Goal: Navigation & Orientation: Find specific page/section

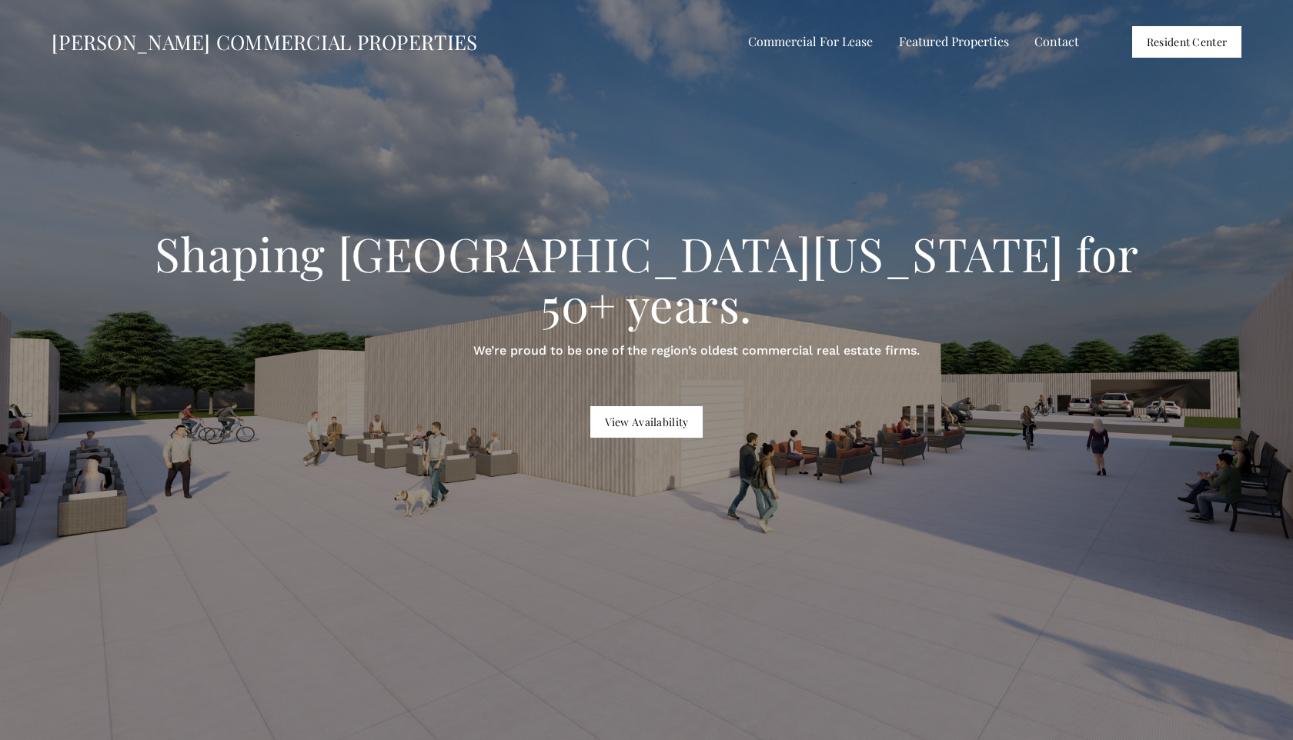
click at [0, 0] on span "Retail For Lease" at bounding box center [0, 0] width 0 height 0
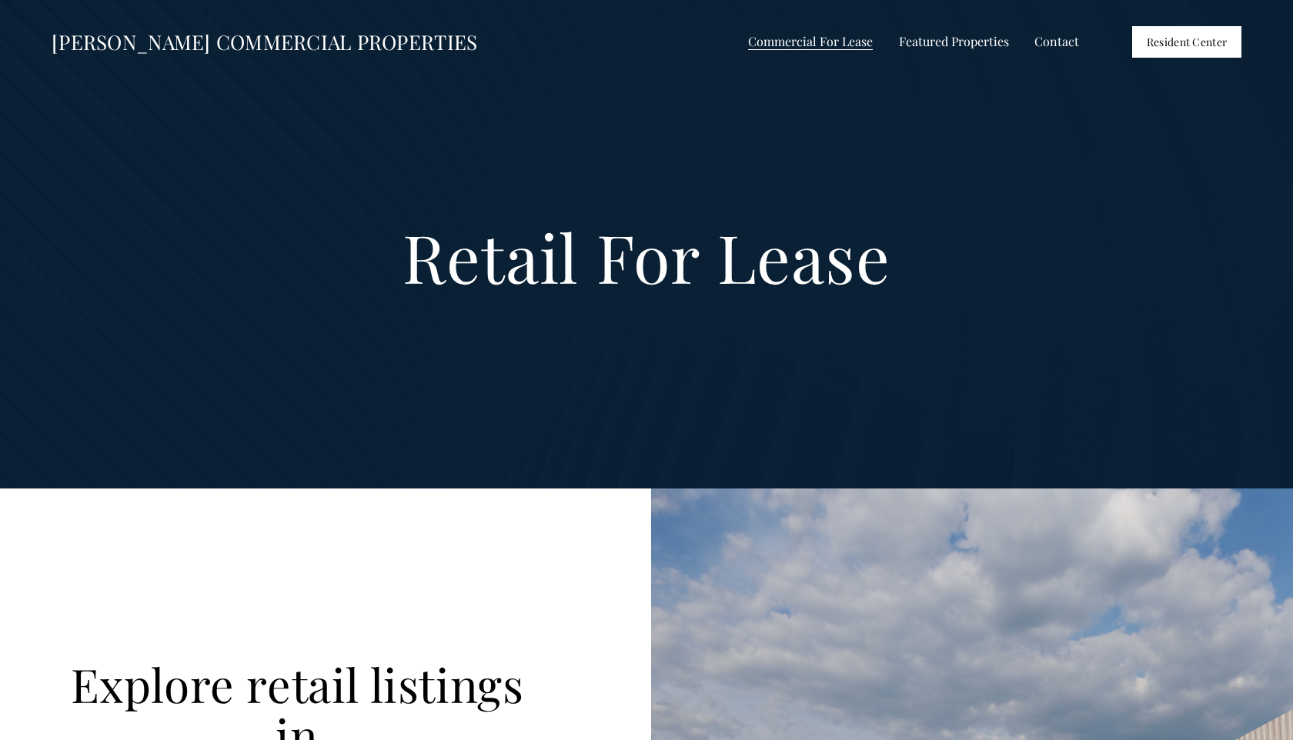
click at [0, 0] on span "All Listings" at bounding box center [0, 0] width 0 height 0
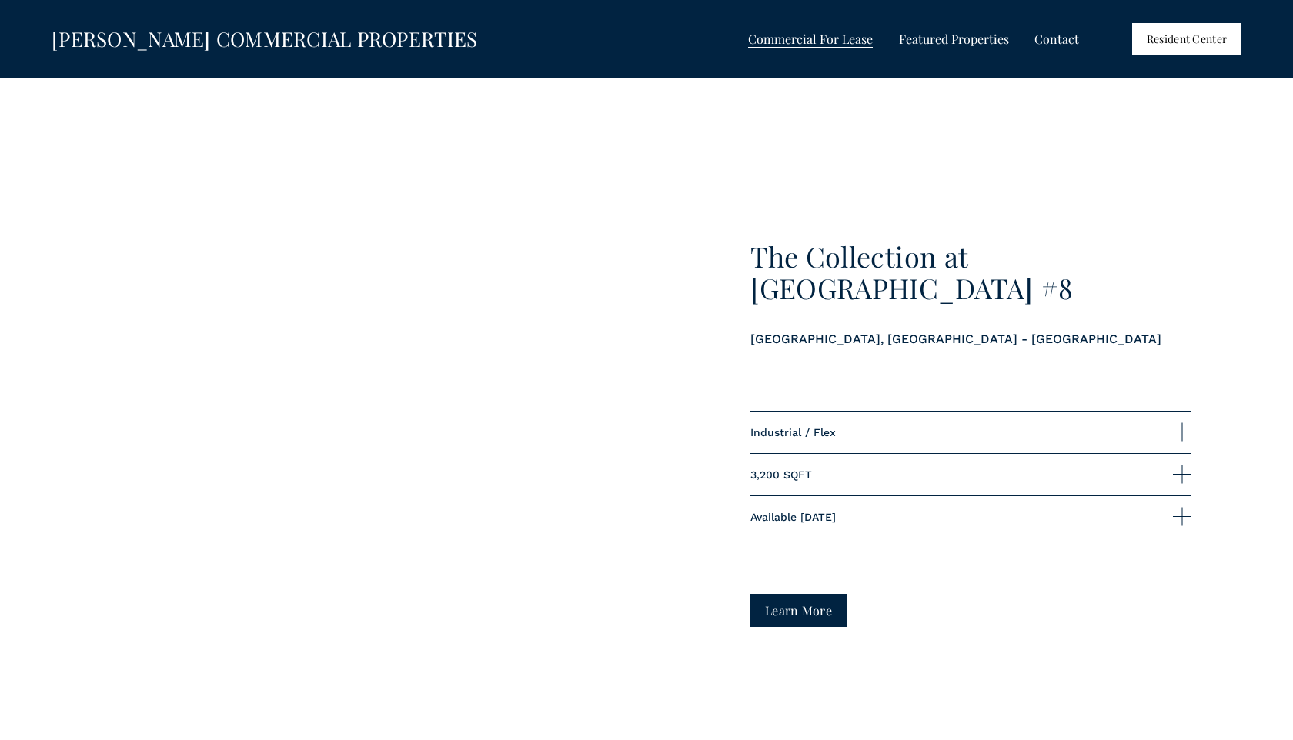
scroll to position [1857, 0]
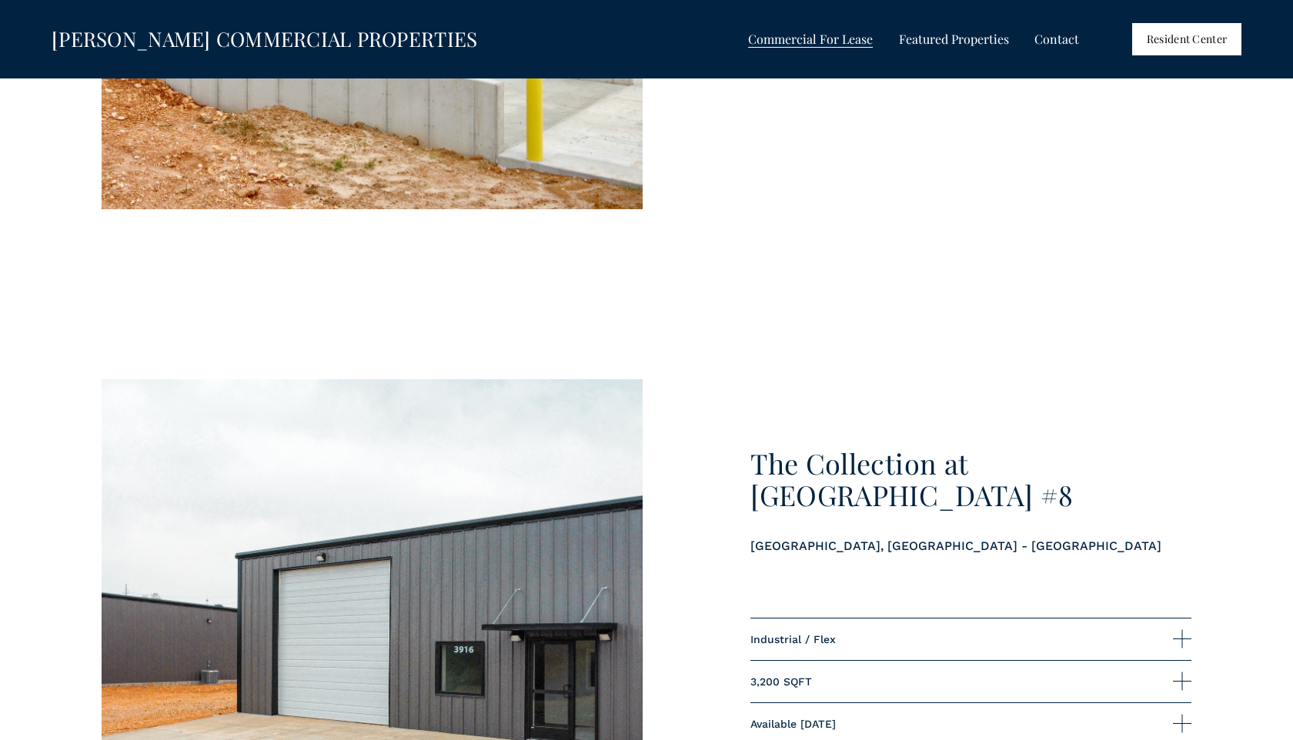
click at [207, 37] on link "[PERSON_NAME] COMMERCIAL PROPERTIES" at bounding box center [265, 38] width 426 height 27
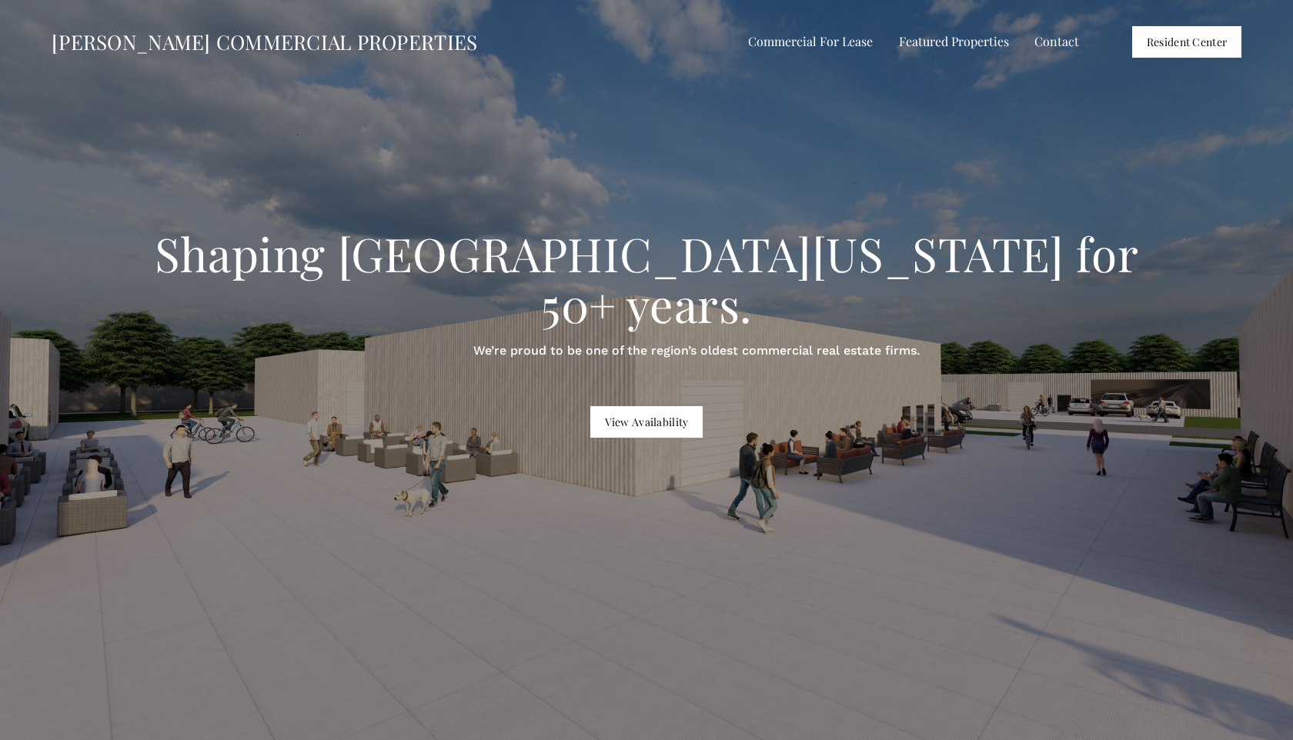
click at [1053, 38] on link "Contact" at bounding box center [1056, 42] width 45 height 22
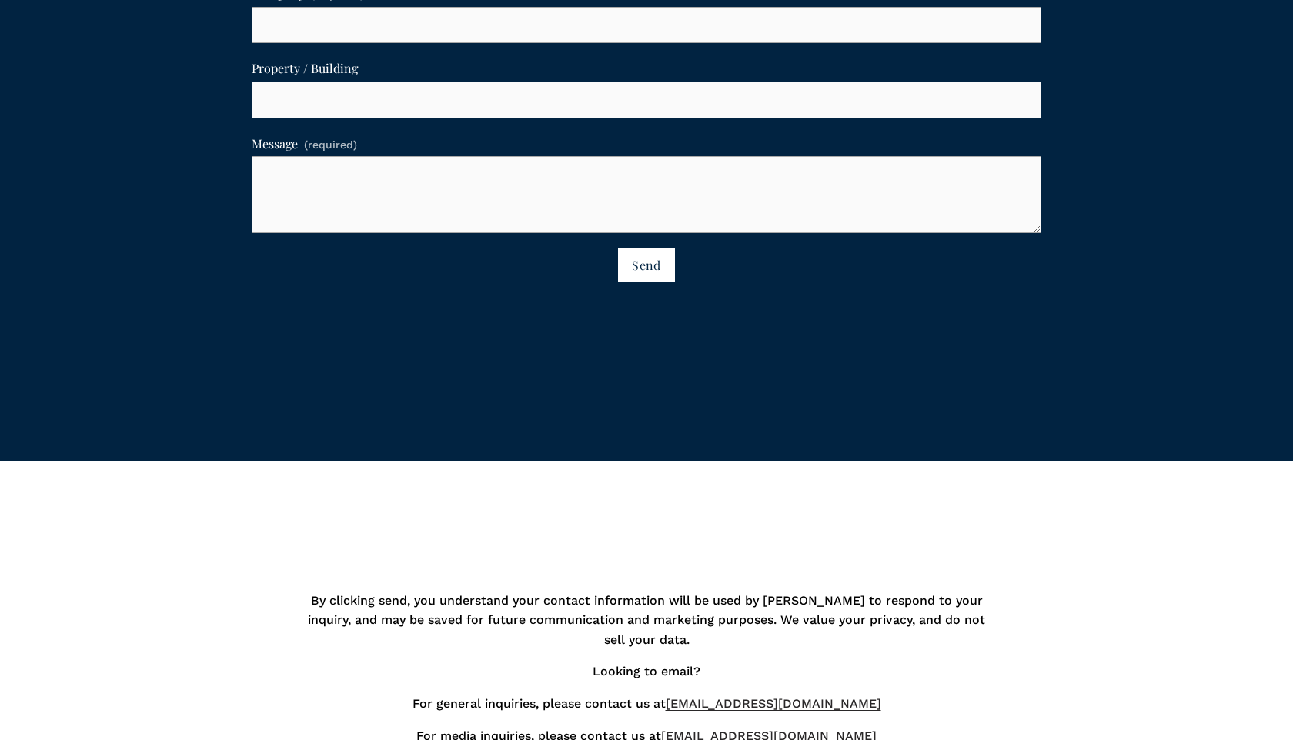
scroll to position [1188, 0]
